Goal: Task Accomplishment & Management: Use online tool/utility

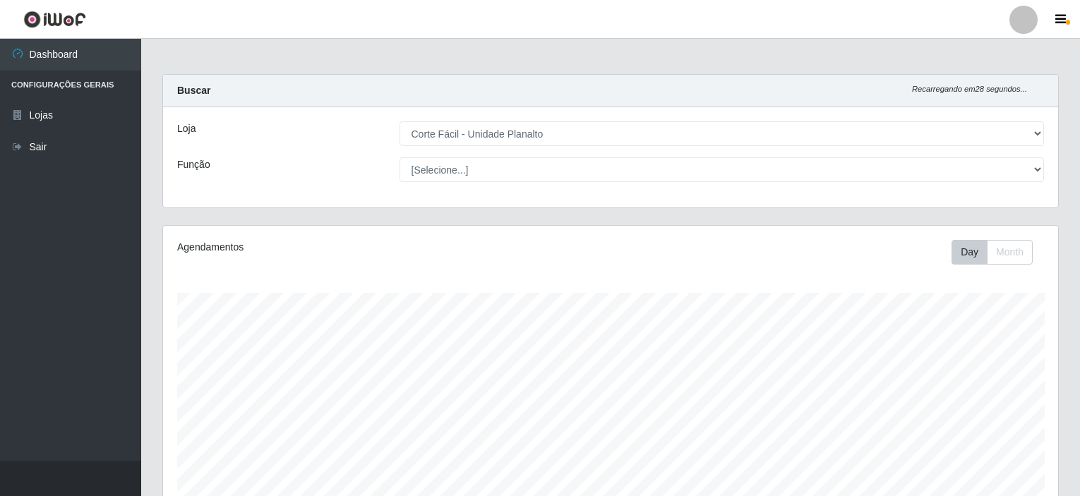
select select "202"
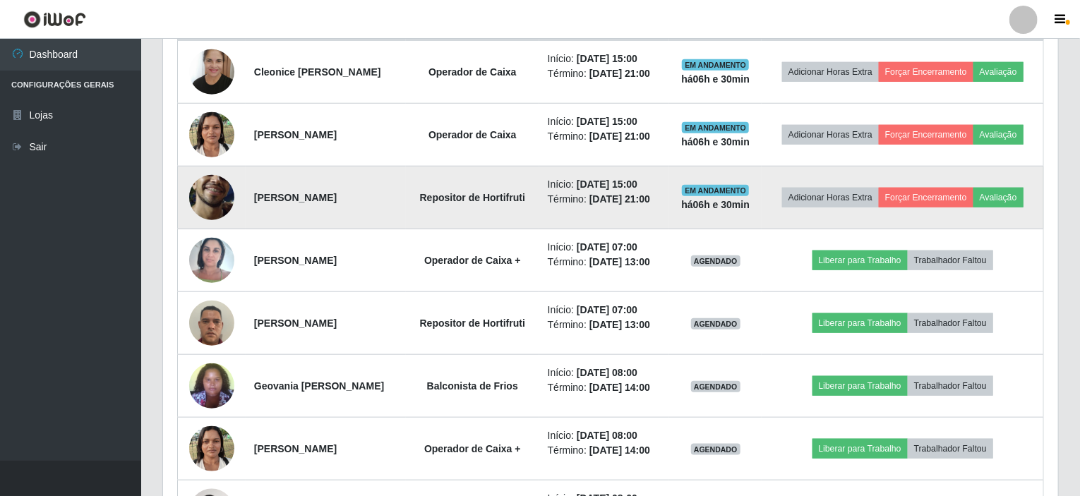
scroll to position [293, 895]
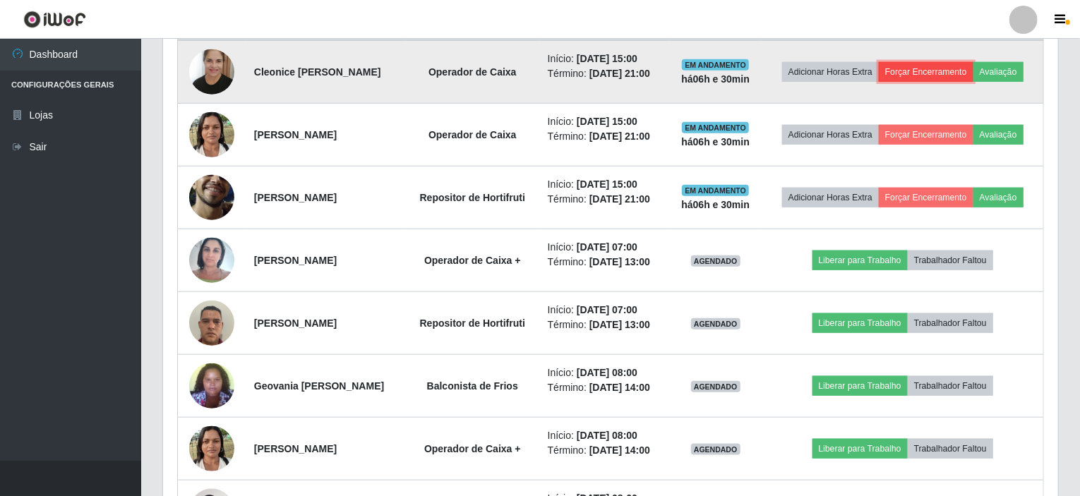
click at [938, 74] on button "Forçar Encerramento" at bounding box center [926, 72] width 95 height 20
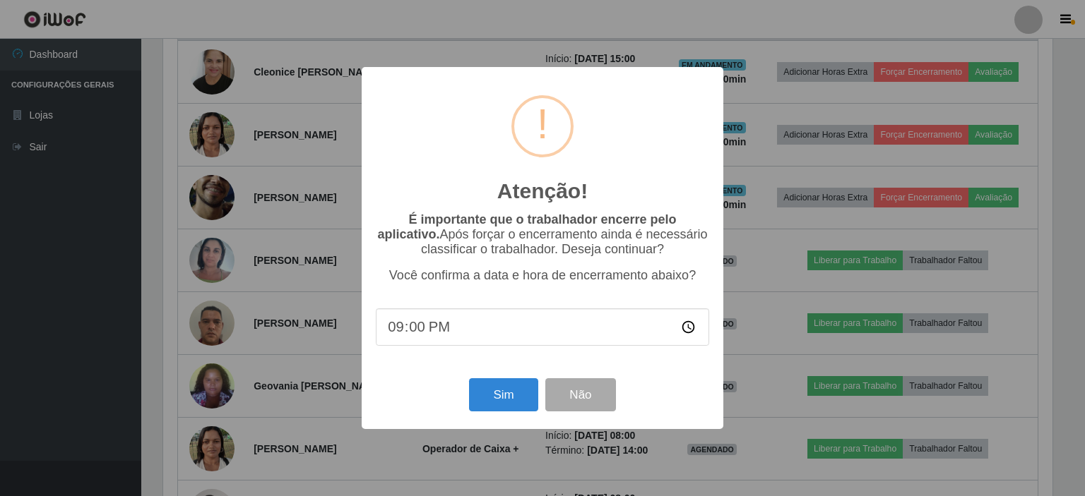
click at [539, 399] on div "Sim Não" at bounding box center [542, 395] width 333 height 40
click at [526, 399] on button "Sim" at bounding box center [503, 394] width 68 height 33
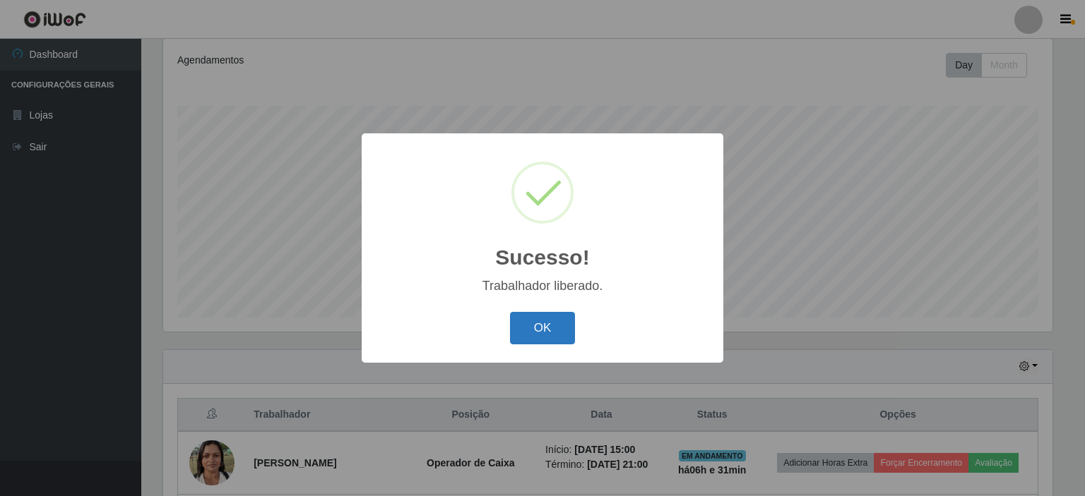
click at [532, 328] on button "OK" at bounding box center [543, 328] width 66 height 33
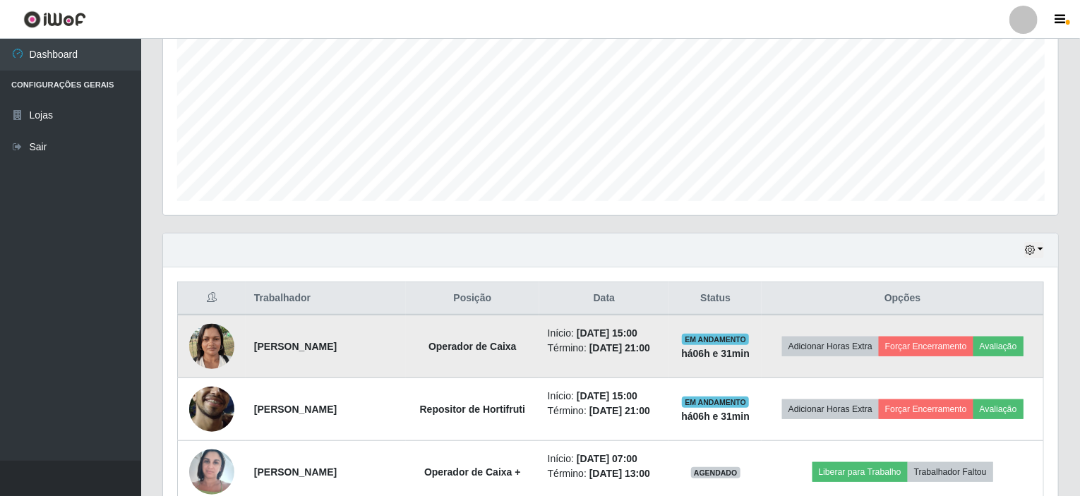
scroll to position [328, 0]
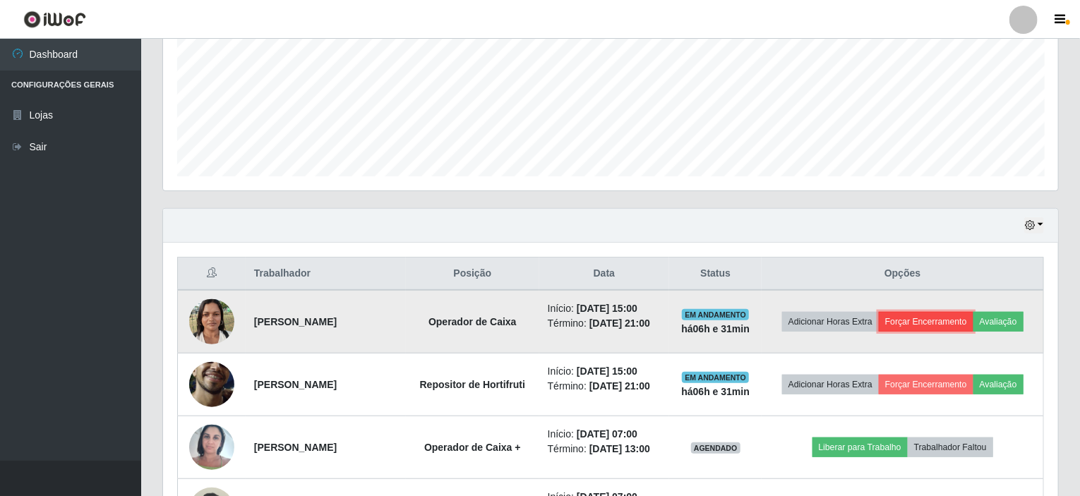
click at [939, 312] on button "Forçar Encerramento" at bounding box center [926, 322] width 95 height 20
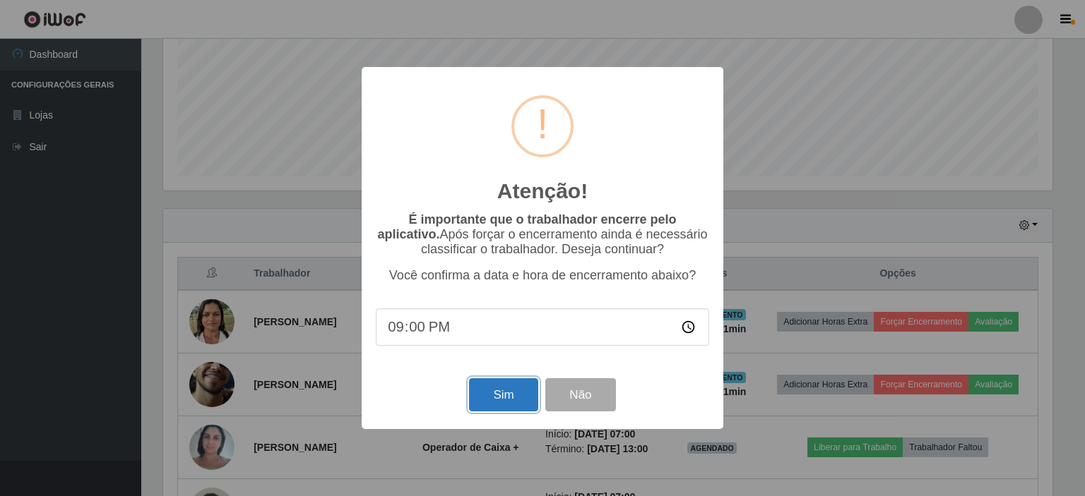
click at [506, 389] on button "Sim" at bounding box center [503, 394] width 68 height 33
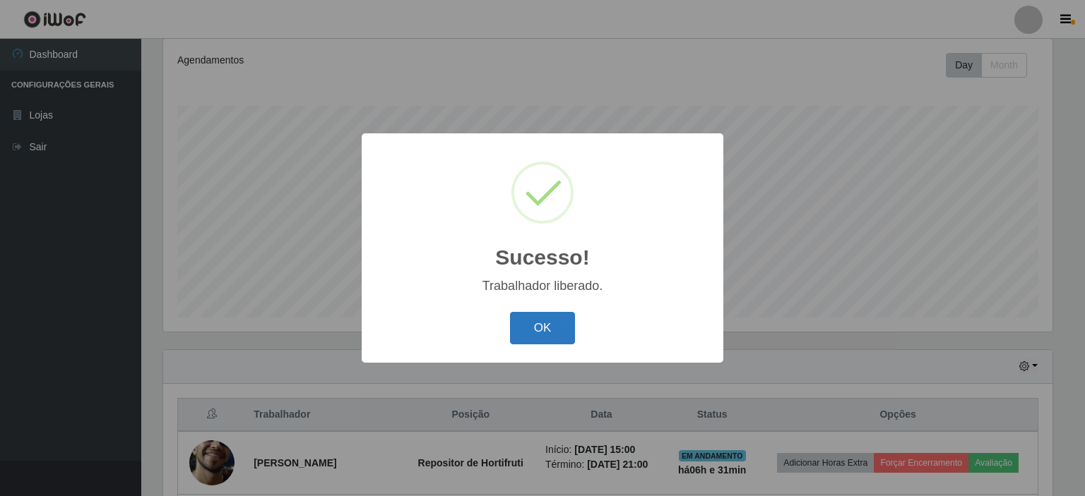
click at [543, 318] on button "OK" at bounding box center [543, 328] width 66 height 33
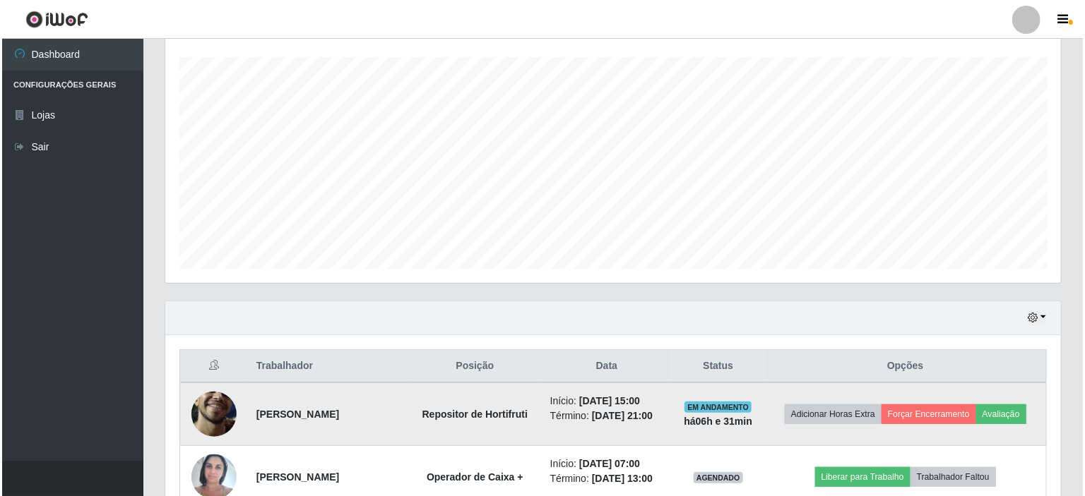
scroll to position [328, 0]
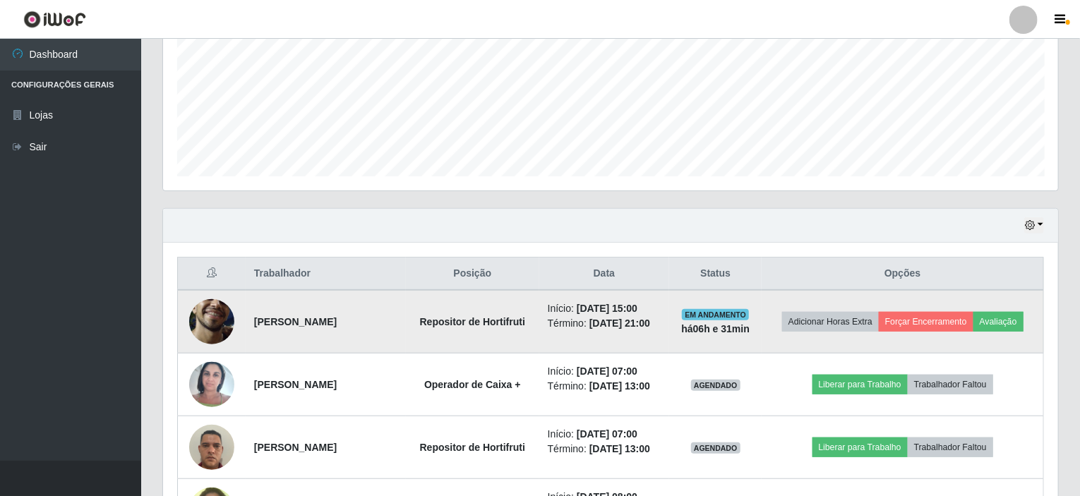
click at [909, 306] on td "Adicionar Horas Extra Forçar Encerramento Avaliação" at bounding box center [903, 322] width 282 height 64
click at [912, 314] on button "Forçar Encerramento" at bounding box center [926, 322] width 95 height 20
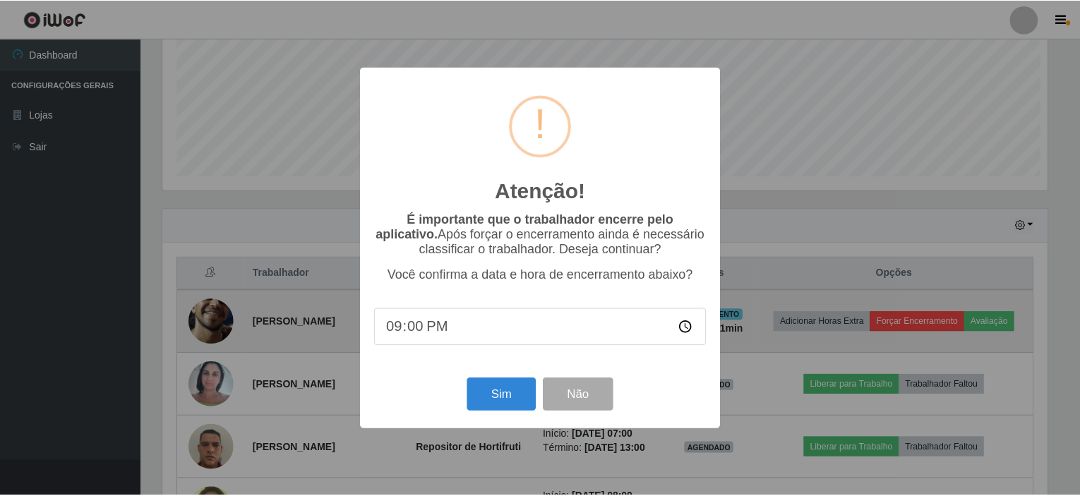
scroll to position [293, 890]
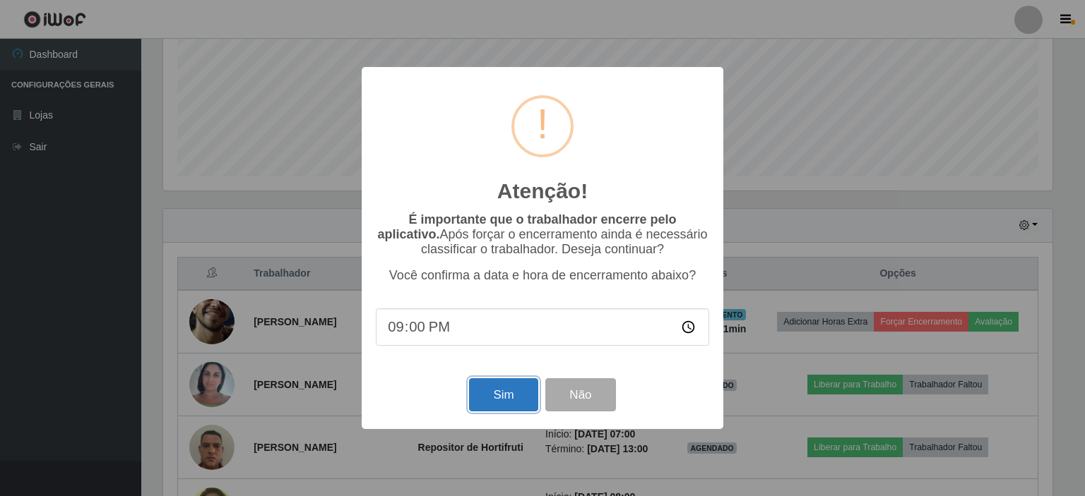
click at [482, 390] on button "Sim" at bounding box center [503, 394] width 68 height 33
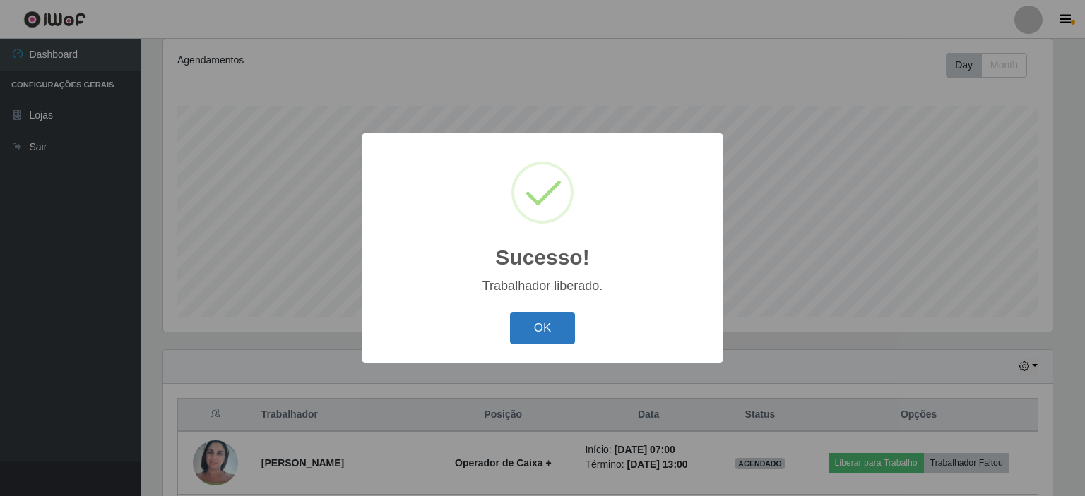
click at [528, 327] on button "OK" at bounding box center [543, 328] width 66 height 33
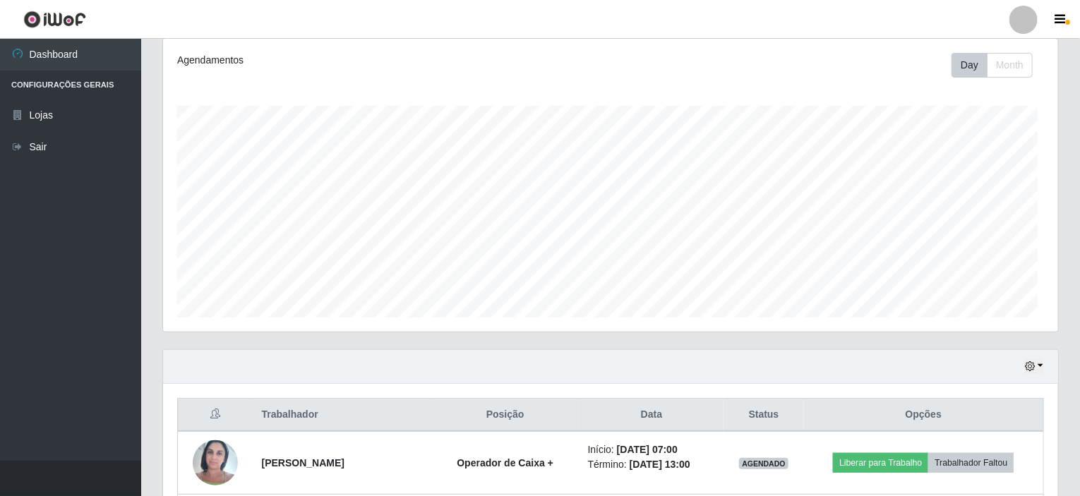
scroll to position [0, 0]
